Goal: Information Seeking & Learning: Learn about a topic

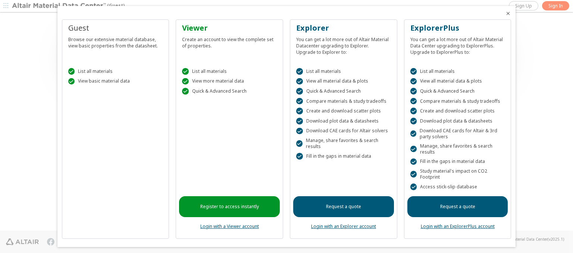
click at [505, 13] on icon "Close" at bounding box center [508, 13] width 6 height 6
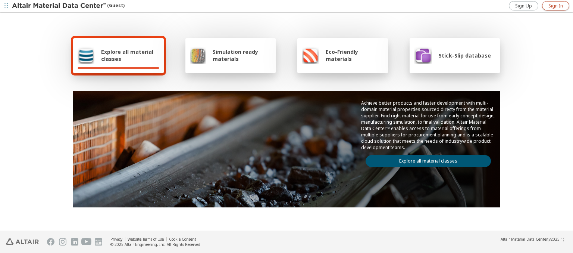
click at [556, 6] on span "Sign In" at bounding box center [556, 6] width 15 height 6
click at [59, 6] on img at bounding box center [59, 5] width 95 height 7
click at [127, 55] on span "Explore all material classes" at bounding box center [130, 55] width 58 height 14
click at [426, 159] on link "Explore all material classes" at bounding box center [428, 161] width 125 height 12
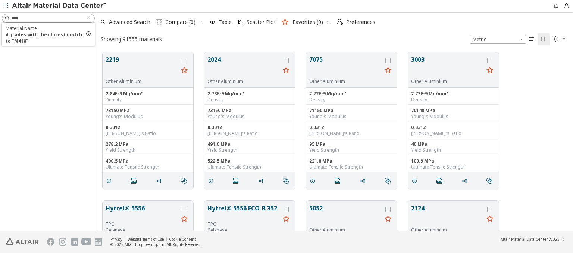
scroll to position [178, 470]
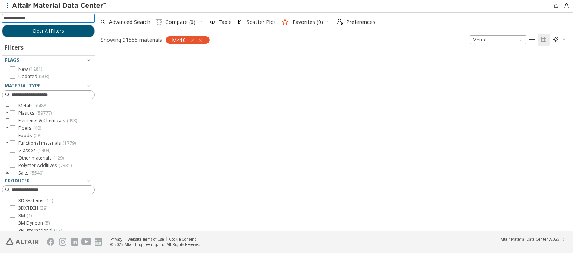
scroll to position [177, 470]
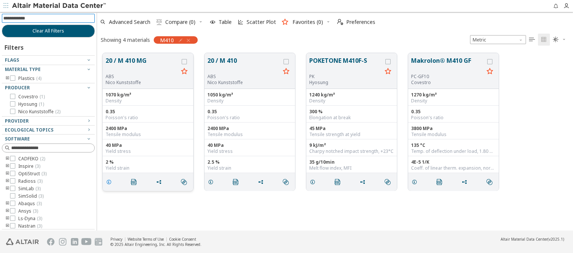
click at [110, 181] on icon "grid" at bounding box center [109, 182] width 6 height 6
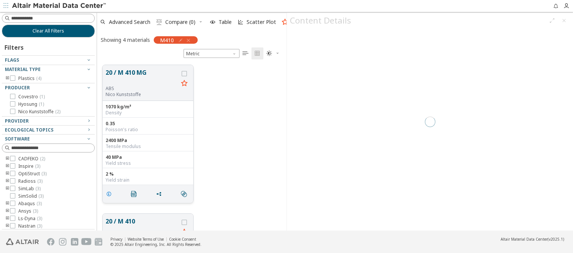
scroll to position [165, 184]
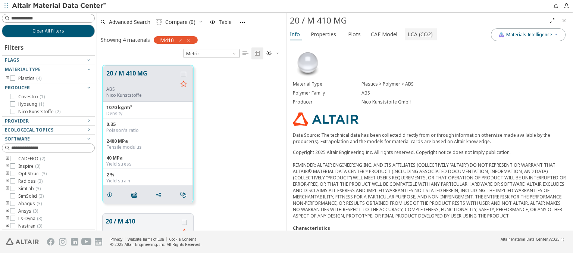
click at [416, 34] on span "LCA (CO2)" at bounding box center [420, 34] width 25 height 12
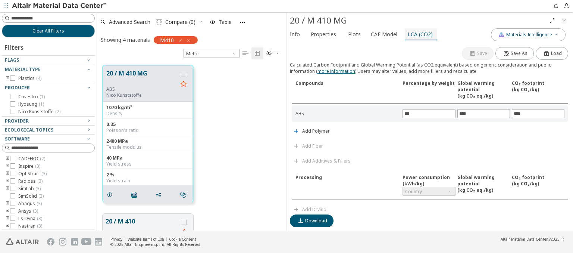
scroll to position [160, 0]
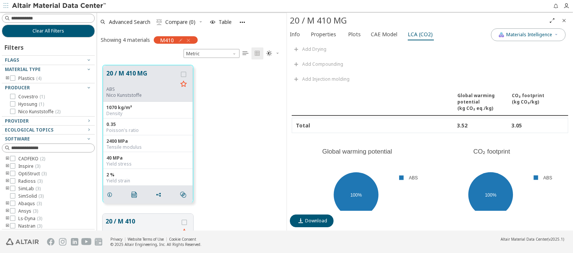
click at [59, 6] on img at bounding box center [59, 5] width 95 height 7
